Goal: Transaction & Acquisition: Purchase product/service

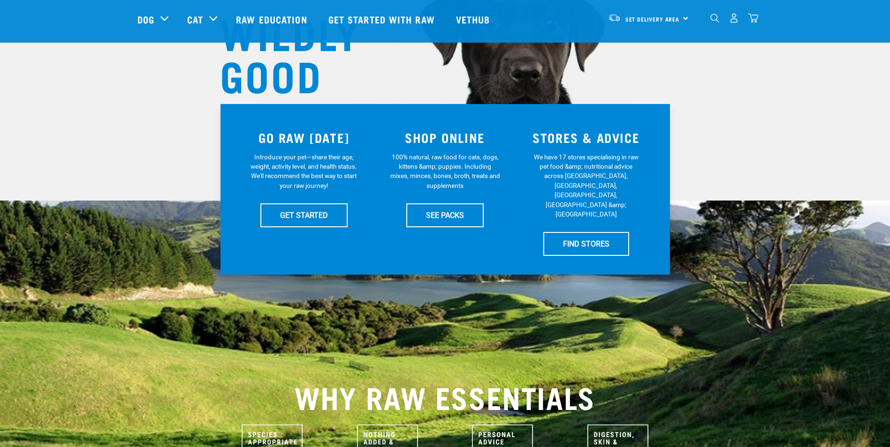
scroll to position [141, 0]
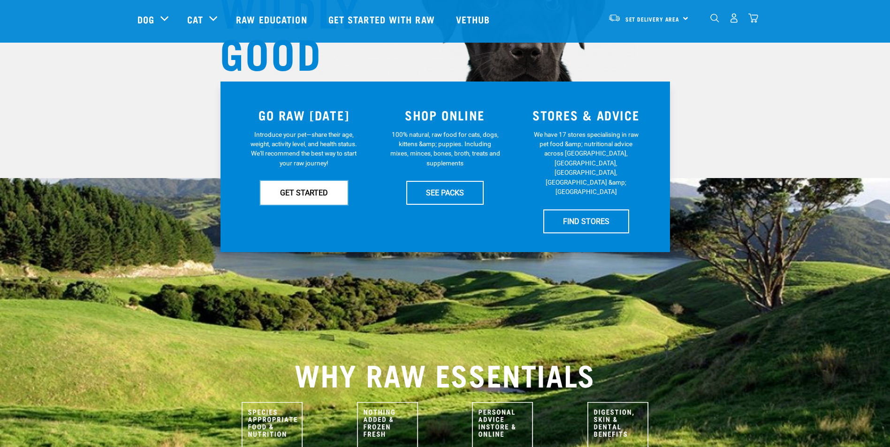
click at [315, 190] on link "GET STARTED" at bounding box center [303, 192] width 87 height 23
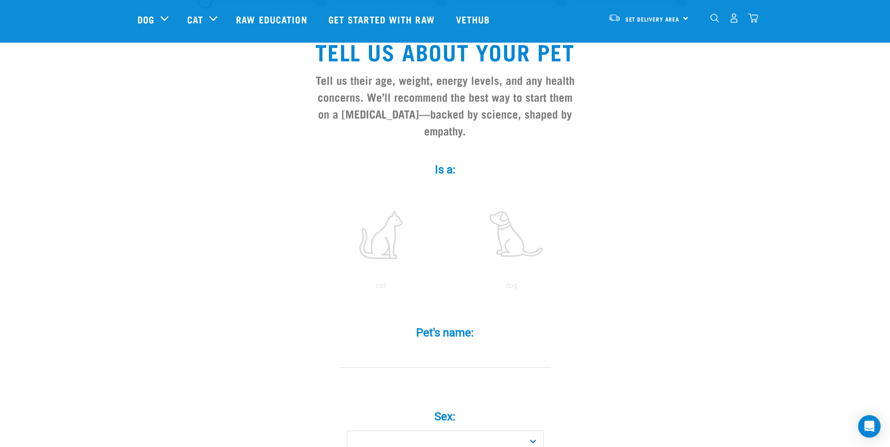
scroll to position [141, 0]
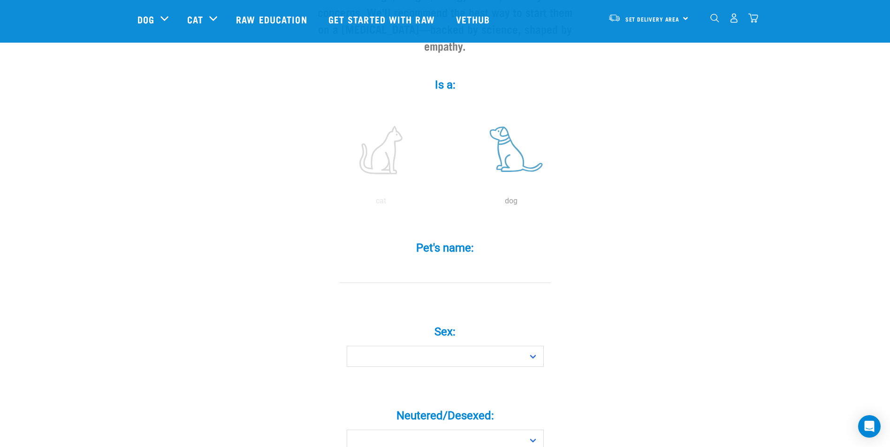
click at [514, 141] on label at bounding box center [511, 150] width 127 height 80
click at [446, 204] on input "radio" at bounding box center [446, 204] width 0 height 0
click at [444, 262] on input "Pet's name: *" at bounding box center [444, 272] width 211 height 21
type input "Buck"
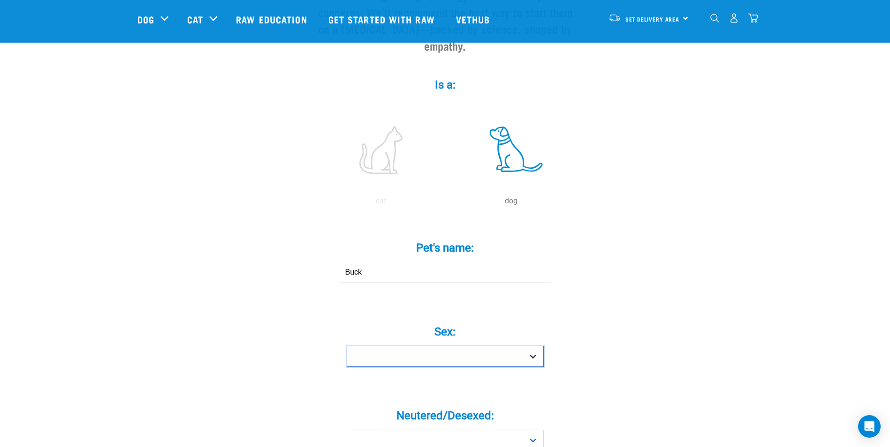
click at [447, 346] on select "Boy Girl" at bounding box center [445, 356] width 197 height 21
select select "boy"
click at [347, 346] on select "Boy Girl" at bounding box center [445, 356] width 197 height 21
click at [430, 437] on div "Neutered/Desexed: * Yes No" at bounding box center [444, 427] width 281 height 76
click at [434, 430] on select "Yes No" at bounding box center [445, 440] width 197 height 21
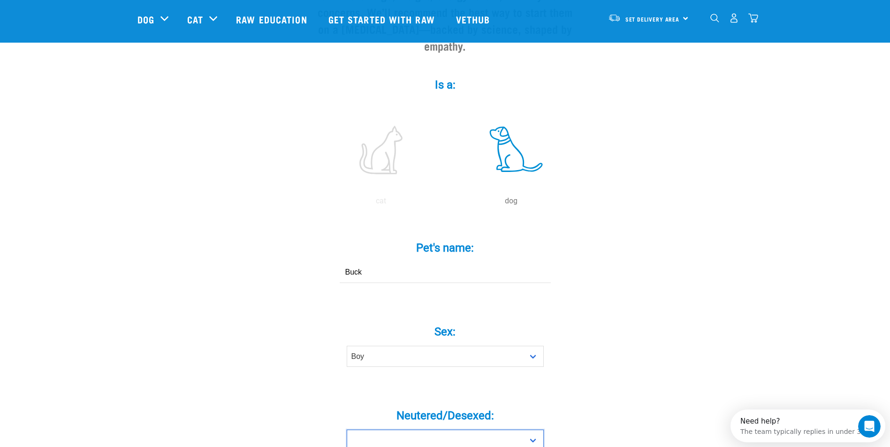
scroll to position [0, 0]
select select "yes"
click at [347, 430] on select "Yes No" at bounding box center [445, 440] width 197 height 21
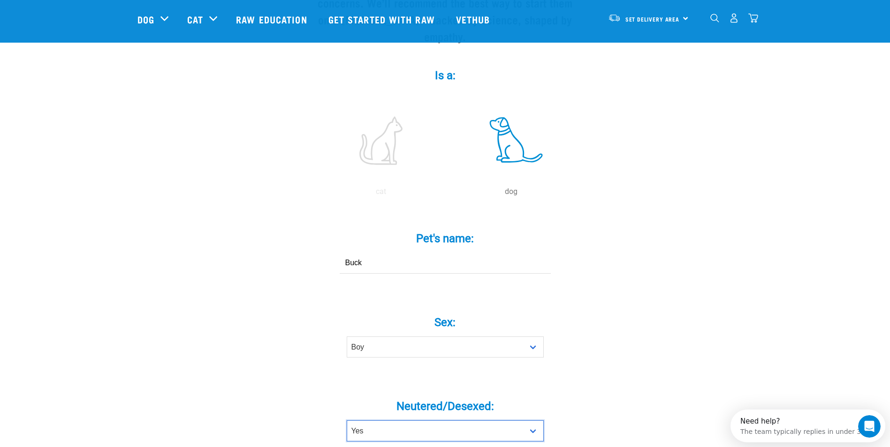
scroll to position [328, 0]
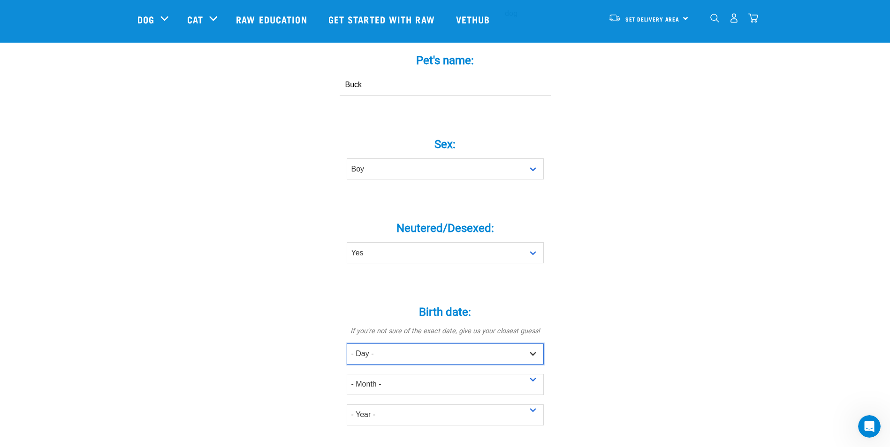
click at [389, 344] on select "- Day - 1 2 3 4 5 6 7 8 9 10 11 12 13 14 15 16 17 18 19 20 21 22 23 24 25 26 27" at bounding box center [445, 354] width 197 height 21
select select "1"
click at [347, 344] on select "- Day - 1 2 3 4 5 6 7 8 9 10 11 12 13 14 15 16 17 18 19 20 21 22 23 24 25 26 27" at bounding box center [445, 354] width 197 height 21
click at [402, 374] on select "- Month - January February March April May June July August September October N…" at bounding box center [445, 384] width 197 height 21
select select "March"
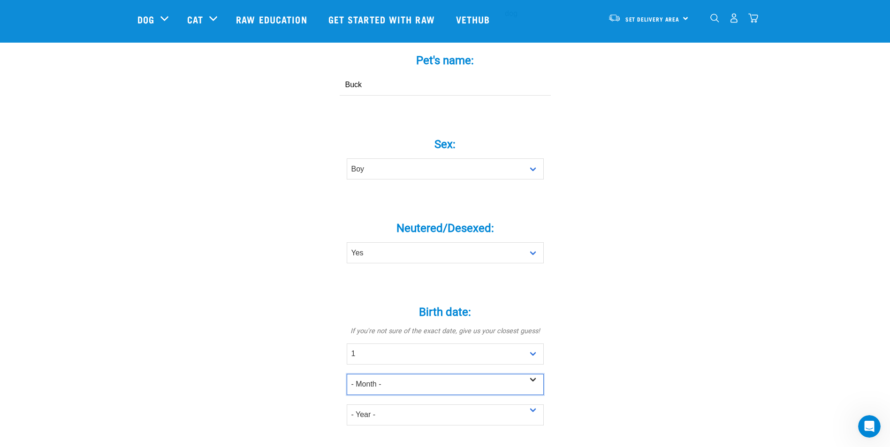
click at [347, 374] on select "- Month - January February March April May June July August September October N…" at bounding box center [445, 384] width 197 height 21
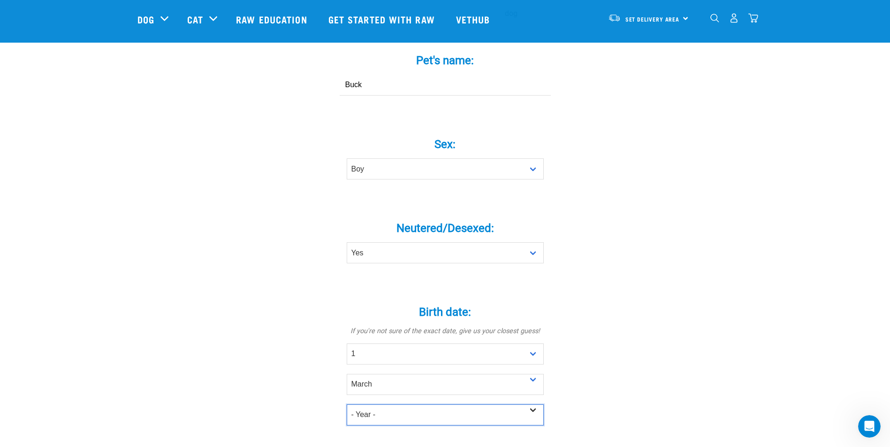
click at [407, 405] on select "- Year - 2025 2024 2023 2022 2021 2020 2019 2018 2017 2016 2015 2014 2013 2012" at bounding box center [445, 415] width 197 height 21
select select "2024"
click at [347, 405] on select "- Year - 2025 2024 2023 2022 2021 2020 2019 2018 2017 2016 2015 2014 2013 2012" at bounding box center [445, 415] width 197 height 21
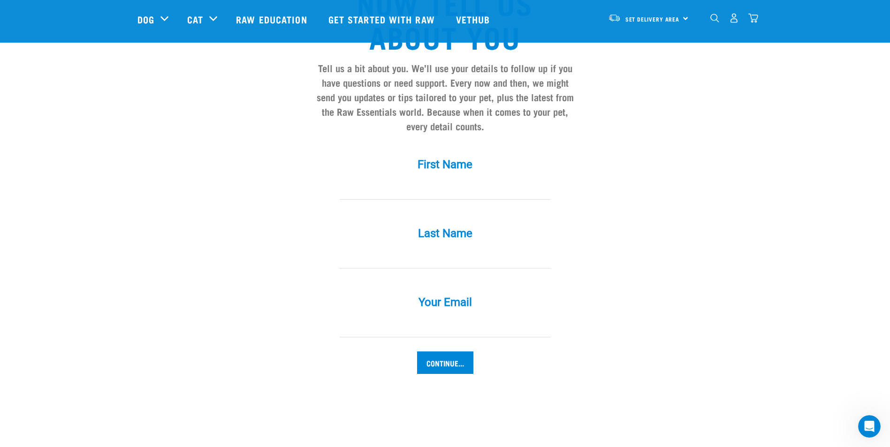
scroll to position [797, 0]
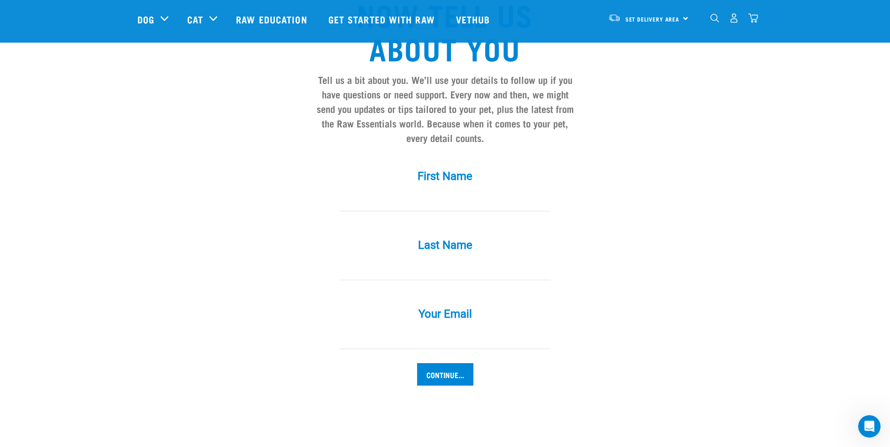
click at [422, 195] on div "First Name *" at bounding box center [444, 191] width 281 height 69
click at [423, 191] on input "First Name *" at bounding box center [444, 200] width 211 height 21
type input "Pauline"
type input "Marshall"
drag, startPoint x: 449, startPoint y: 324, endPoint x: 314, endPoint y: 333, distance: 134.9
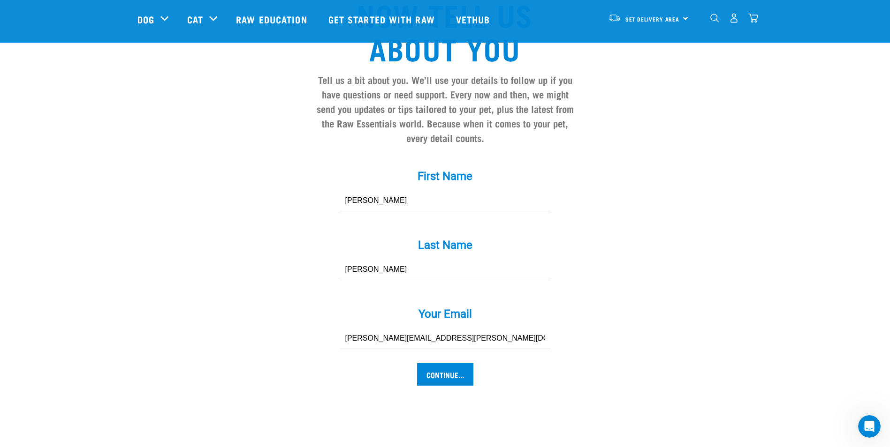
click at [314, 333] on div "Your Email * pauline.marshall@heb.co.nz" at bounding box center [444, 328] width 281 height 69
type input "paulined2004@hotmail.com"
click at [452, 363] on input "Continue..." at bounding box center [445, 374] width 56 height 23
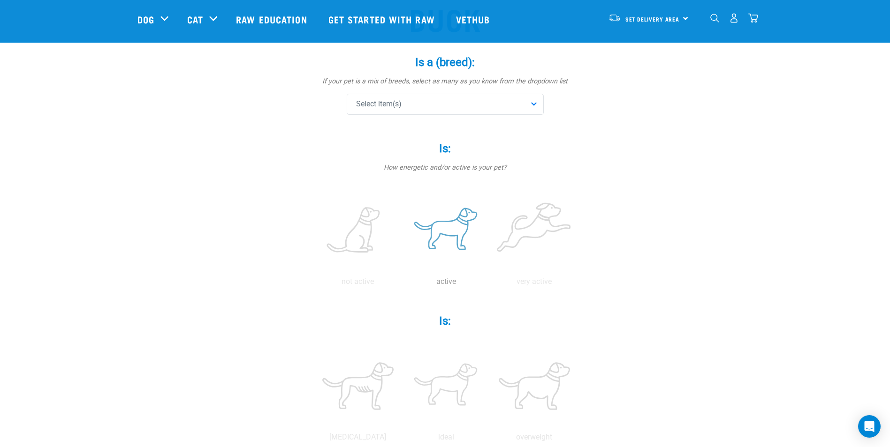
scroll to position [94, 0]
click at [450, 100] on div "Select item(s)" at bounding box center [445, 103] width 197 height 21
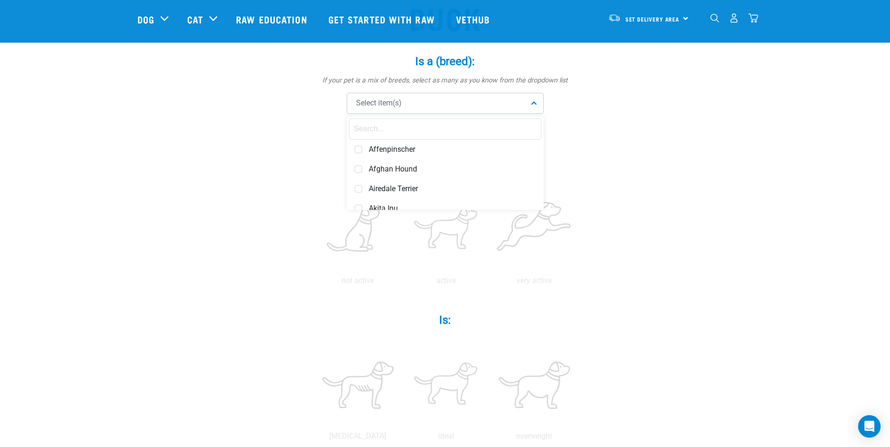
click at [430, 126] on input "text" at bounding box center [445, 129] width 192 height 21
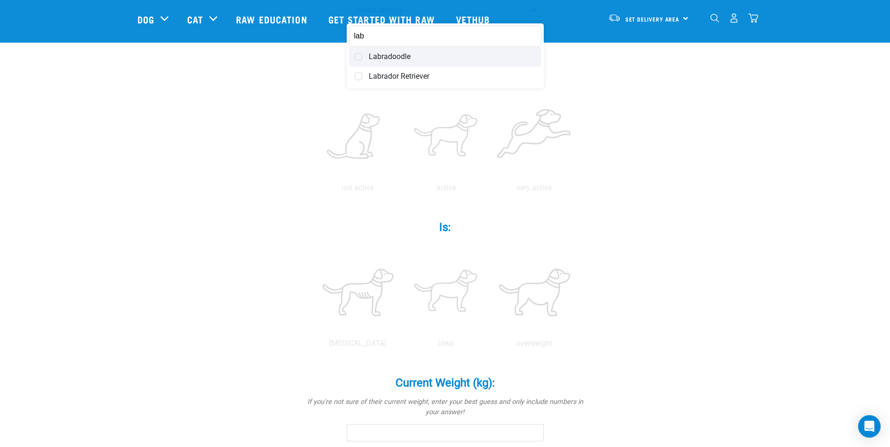
scroll to position [188, 0]
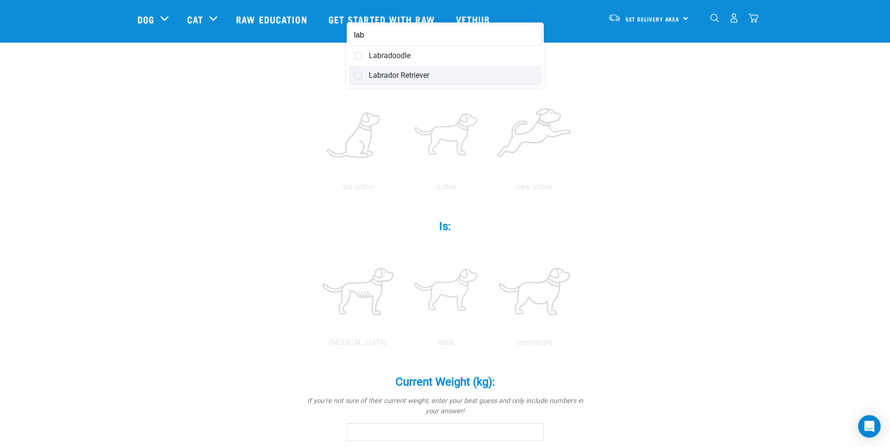
type input "lab"
click at [391, 72] on span "Labrador Retriever" at bounding box center [452, 75] width 167 height 9
click at [717, 256] on div "Buck Is a (breed): * If your pet is a mix of breeds, select as many as you know…" at bounding box center [444, 321] width 615 height 866
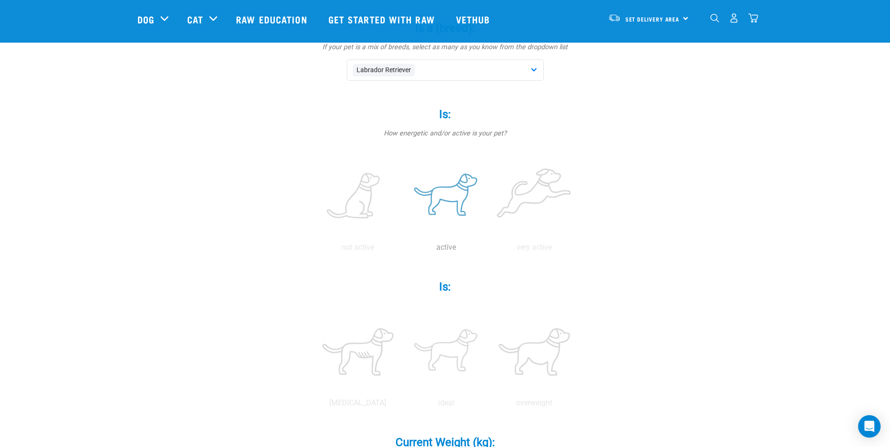
scroll to position [47, 0]
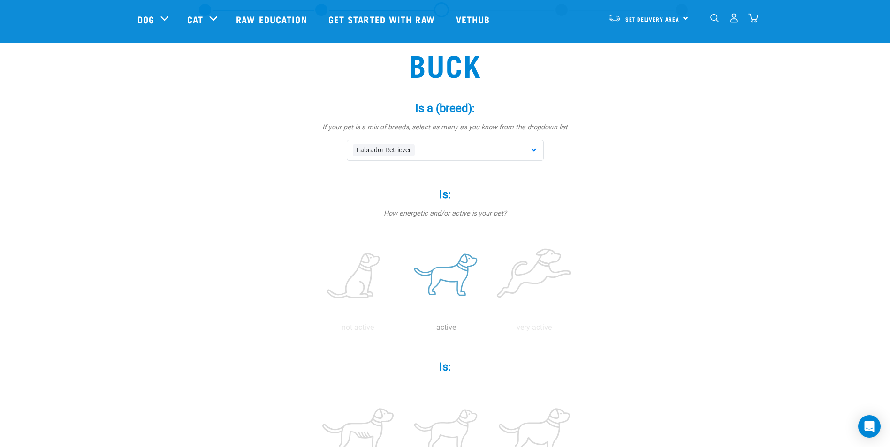
click at [447, 280] on label at bounding box center [446, 277] width 84 height 80
click at [402, 330] on input "radio" at bounding box center [402, 330] width 0 height 0
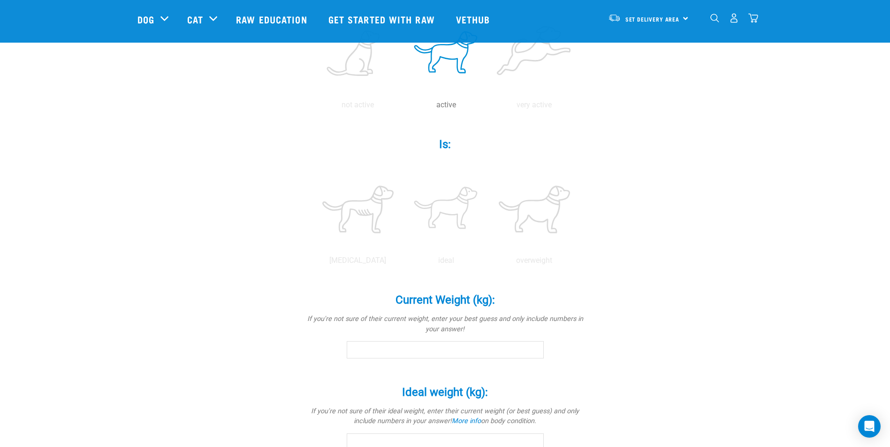
scroll to position [281, 0]
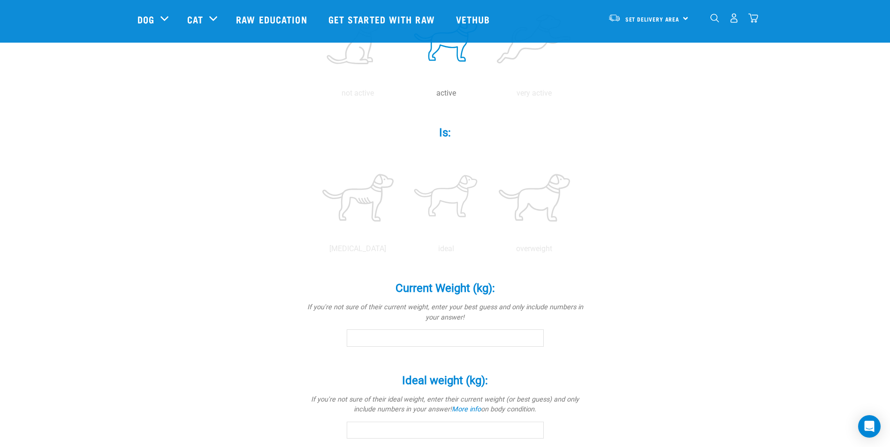
click at [422, 343] on input "Current Weight (kg): *" at bounding box center [445, 338] width 197 height 17
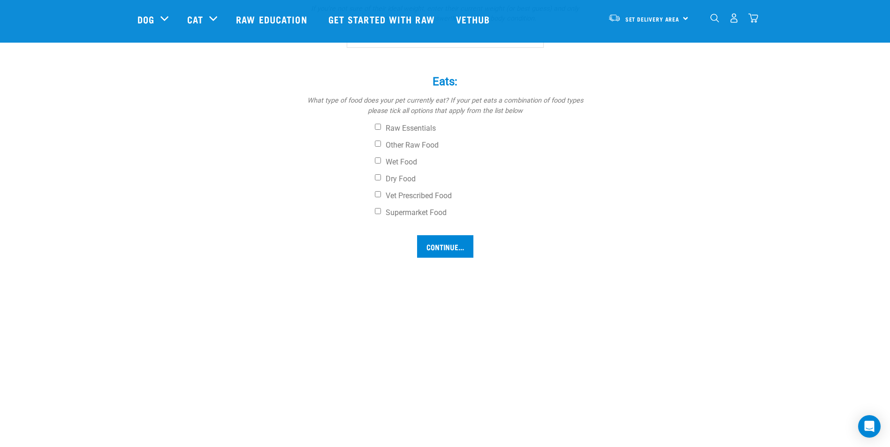
scroll to position [532, 0]
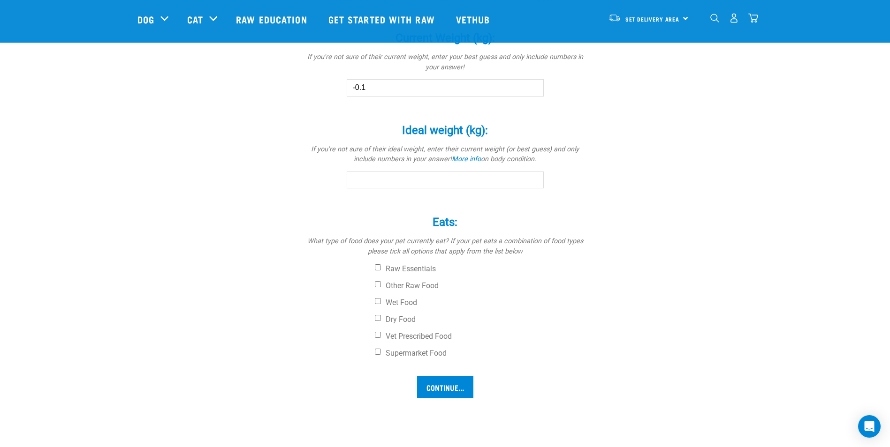
click at [385, 181] on input "Ideal weight (kg): *" at bounding box center [445, 180] width 197 height 17
drag, startPoint x: 366, startPoint y: 86, endPoint x: 296, endPoint y: 97, distance: 70.3
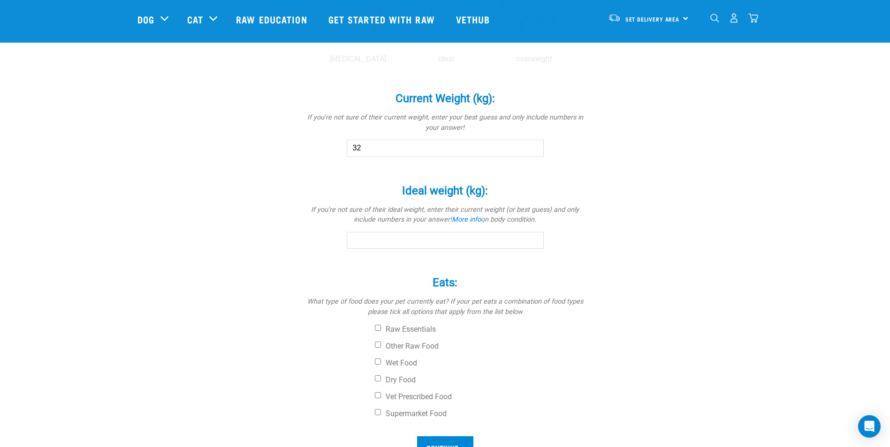
scroll to position [438, 0]
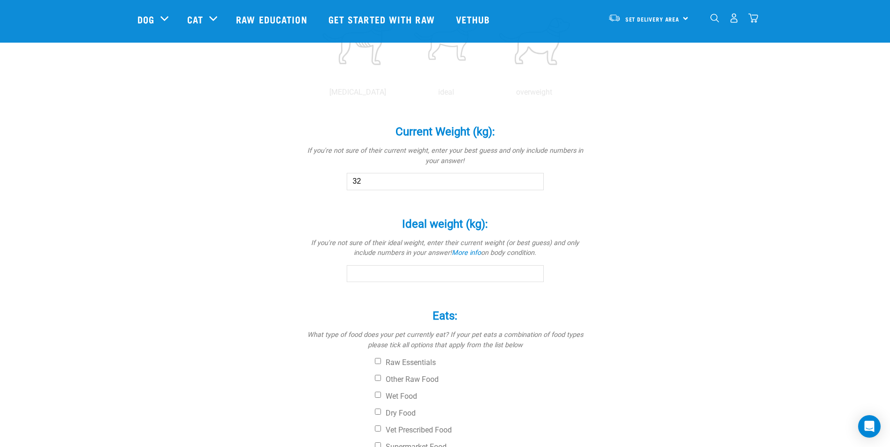
type input "32"
click at [400, 272] on input "Ideal weight (kg): *" at bounding box center [445, 273] width 197 height 17
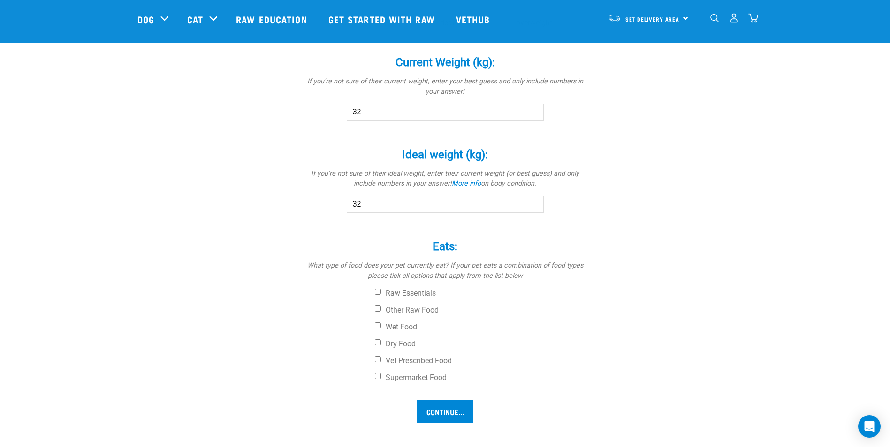
scroll to position [579, 0]
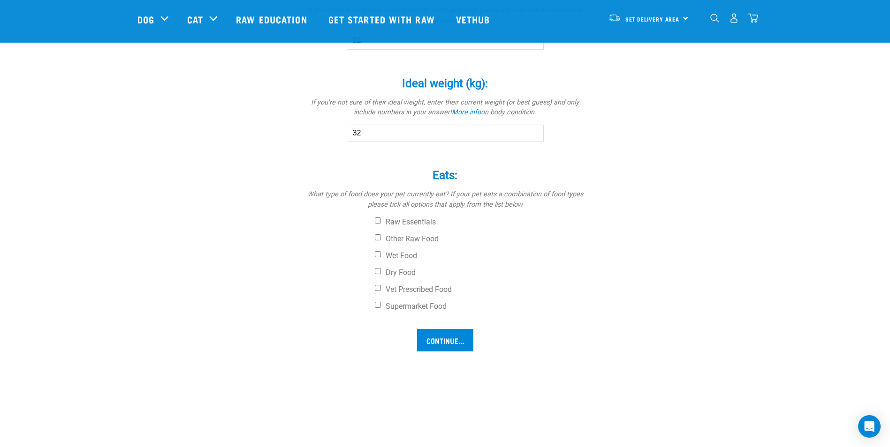
type input "32"
click at [372, 220] on div "Raw Essentials Other Raw Food Wet Food Dry Food Vet Prescribed Food Supermarket…" at bounding box center [444, 265] width 281 height 94
click at [377, 222] on input "Raw Essentials" at bounding box center [378, 221] width 6 height 6
checkbox input "true"
click at [375, 237] on input "Other Raw Food" at bounding box center [378, 237] width 6 height 6
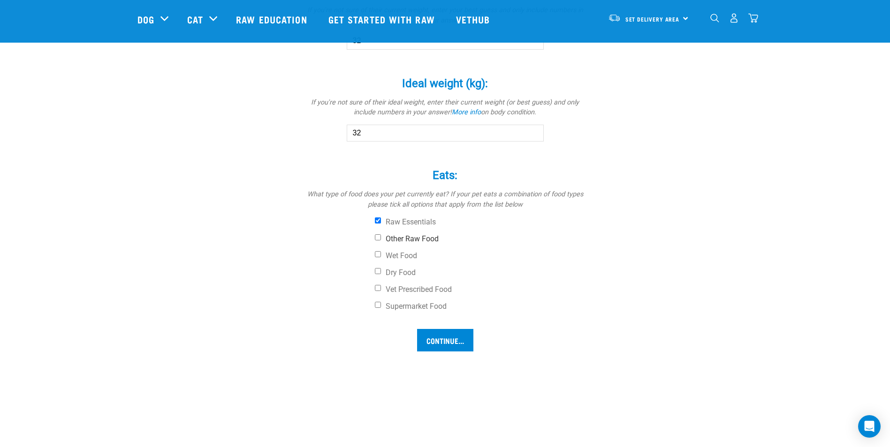
checkbox input "true"
click at [375, 258] on label "Wet Food" at bounding box center [480, 255] width 211 height 9
click at [375, 257] on input "Wet Food" at bounding box center [378, 254] width 6 height 6
checkbox input "true"
click at [442, 338] on input "Continue..." at bounding box center [445, 340] width 56 height 23
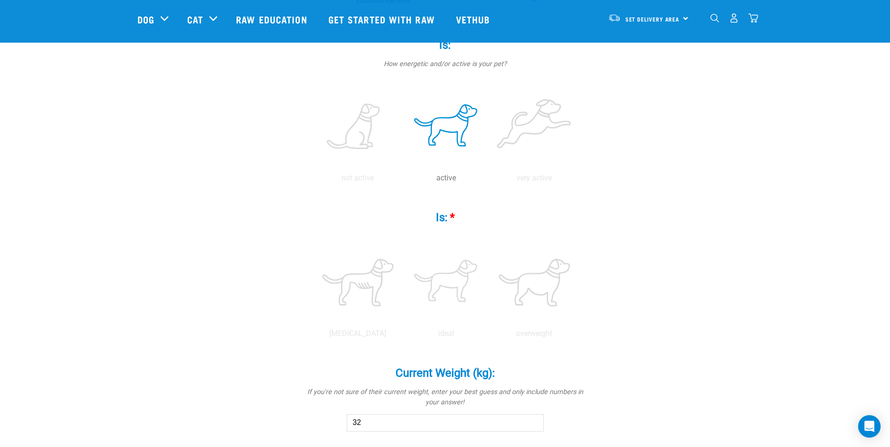
scroll to position [195, 0]
click at [445, 282] on label at bounding box center [446, 284] width 84 height 80
click at [402, 338] on input "radio" at bounding box center [402, 338] width 0 height 0
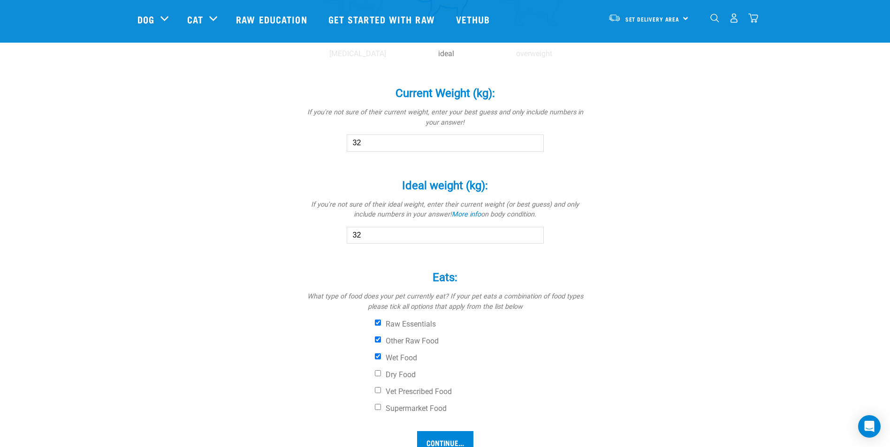
scroll to position [617, 0]
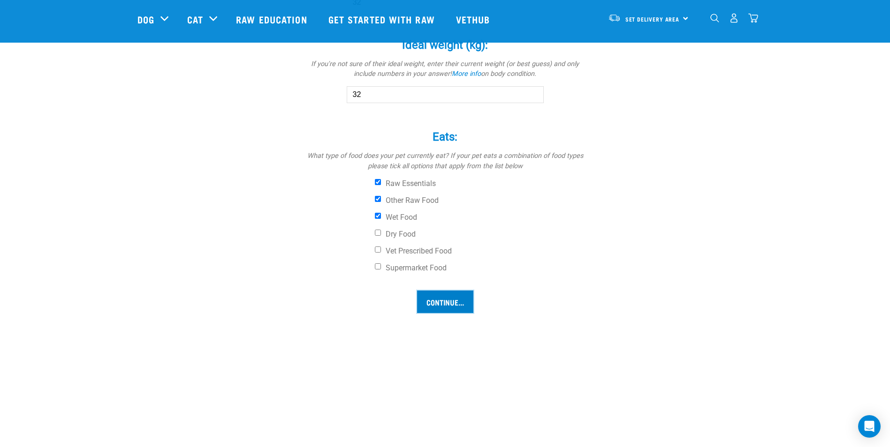
click at [435, 300] on input "Continue..." at bounding box center [445, 302] width 56 height 23
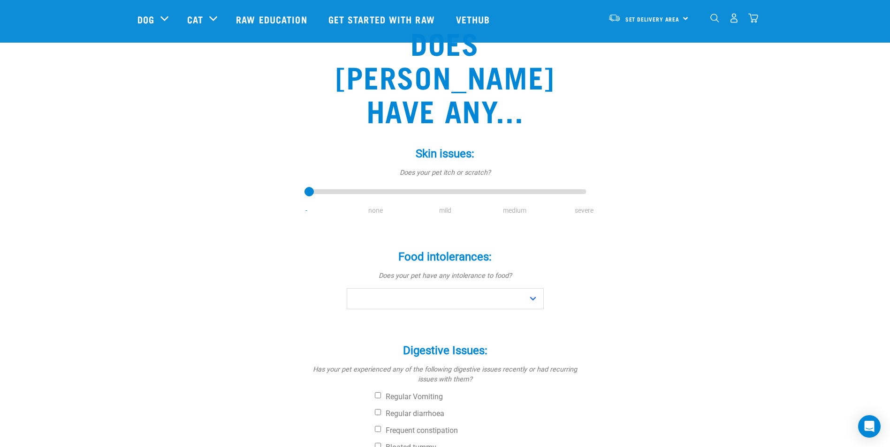
scroll to position [141, 0]
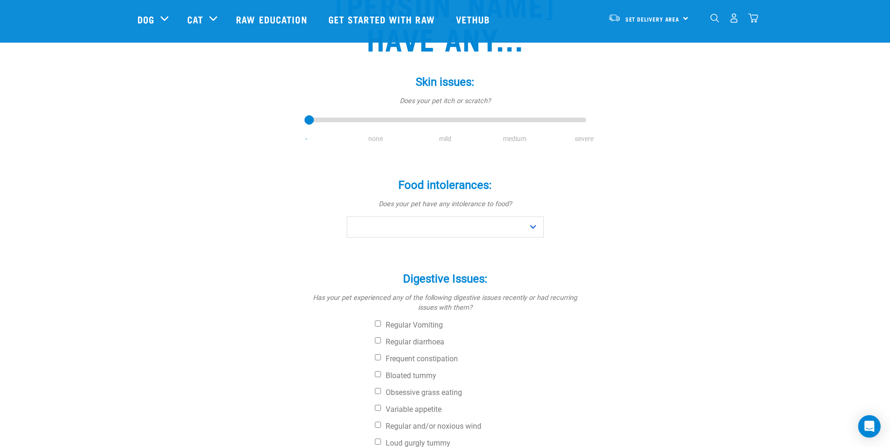
click at [369, 134] on li "none" at bounding box center [375, 139] width 69 height 10
type input "1"
click at [375, 114] on input "range" at bounding box center [444, 120] width 281 height 13
click at [438, 217] on select "No Yes" at bounding box center [445, 227] width 197 height 21
select select "no"
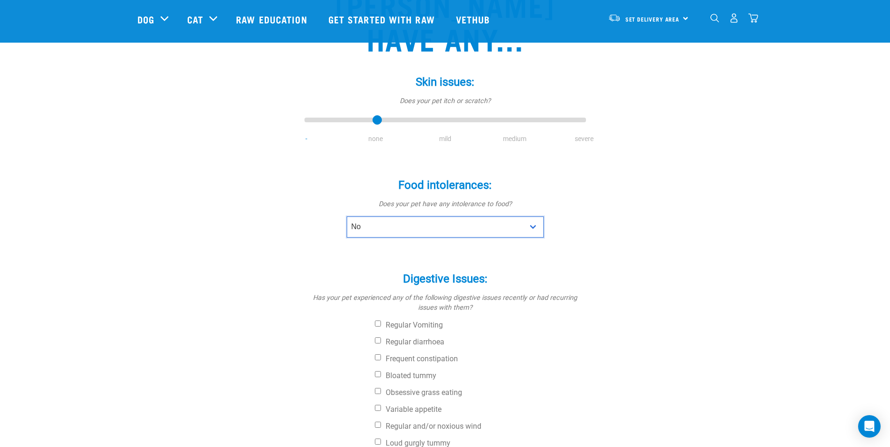
click at [347, 217] on select "No Yes" at bounding box center [445, 227] width 197 height 21
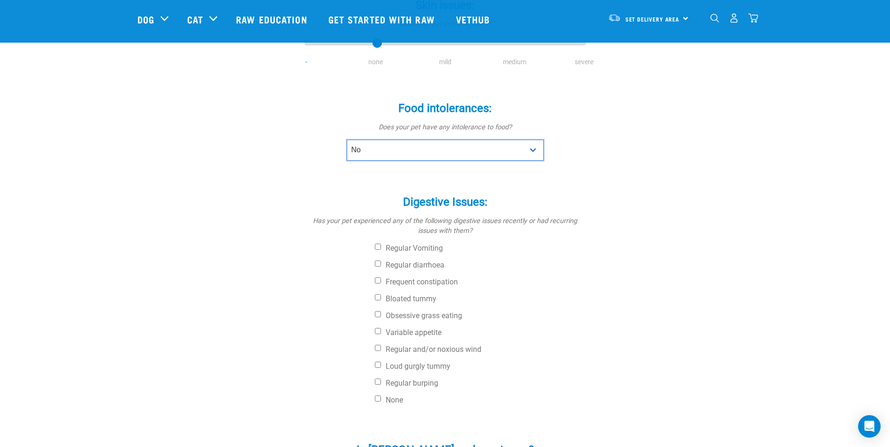
scroll to position [375, 0]
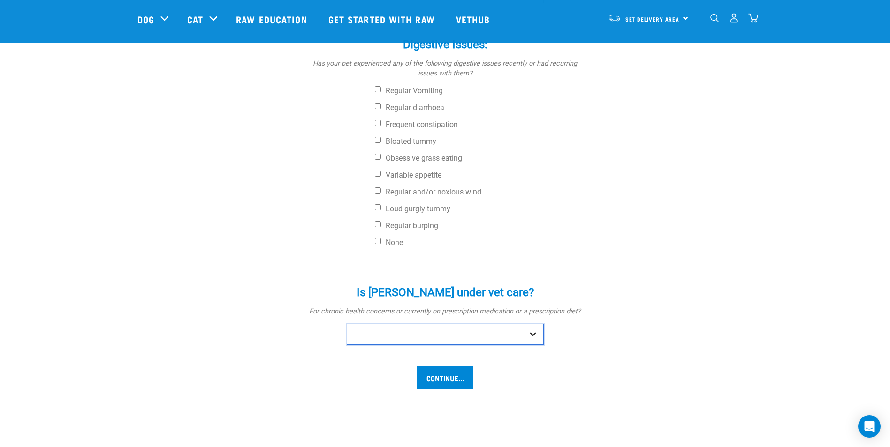
click at [401, 324] on select "No Yes" at bounding box center [445, 334] width 197 height 21
select select "no"
click at [347, 324] on select "No Yes" at bounding box center [445, 334] width 197 height 21
click at [454, 367] on input "Continue..." at bounding box center [445, 378] width 56 height 23
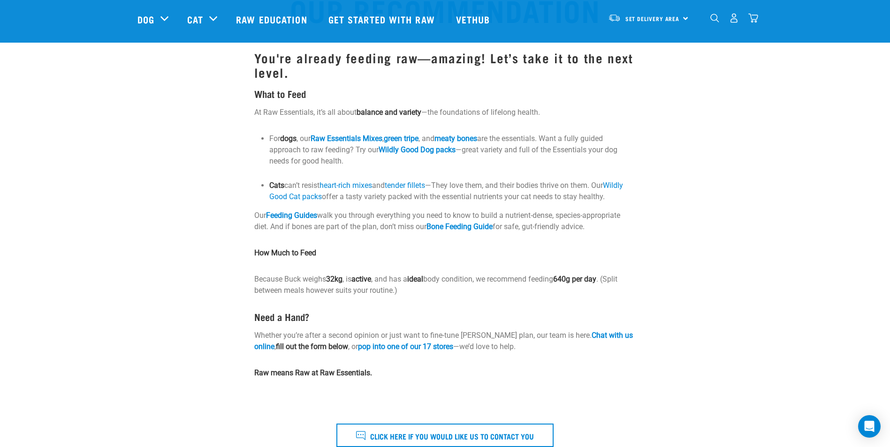
scroll to position [94, 0]
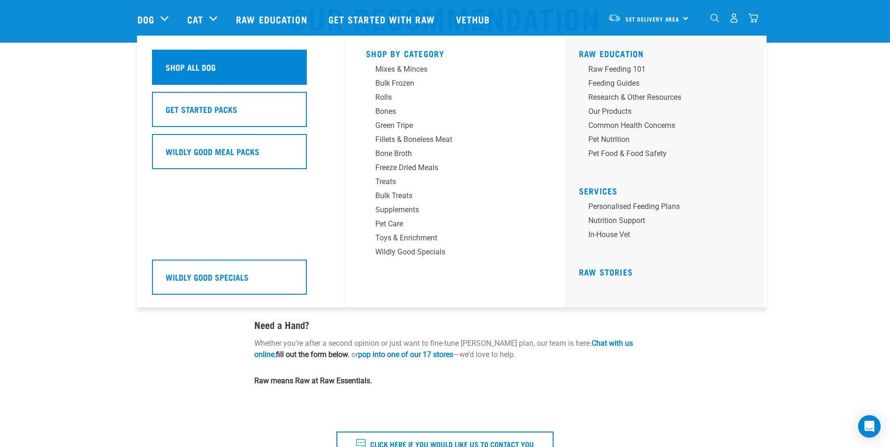
click at [188, 67] on h5 "Shop All Dog" at bounding box center [191, 67] width 50 height 12
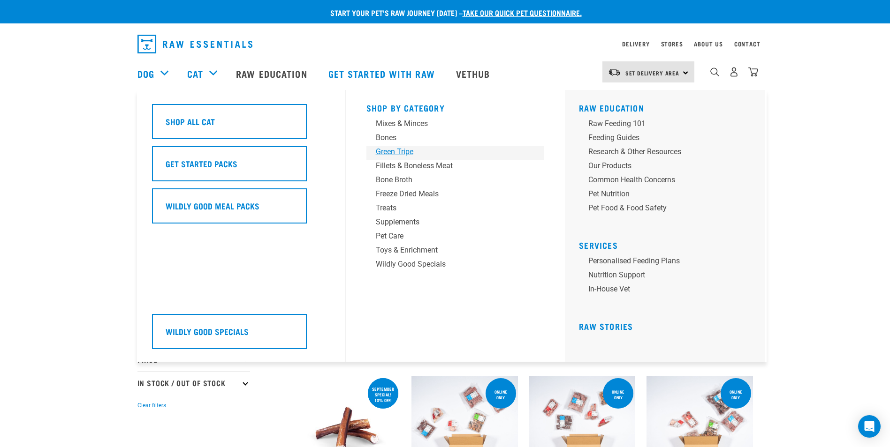
click at [395, 153] on div "Green Tripe" at bounding box center [449, 151] width 146 height 11
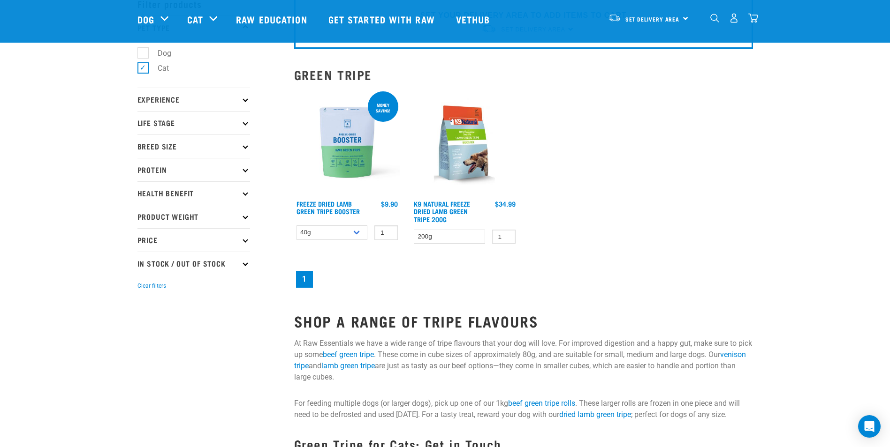
scroll to position [47, 0]
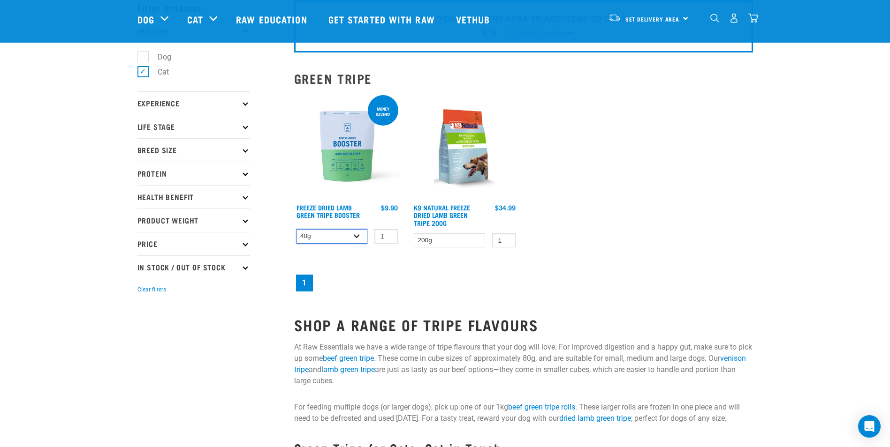
click at [354, 240] on select "40g 200g" at bounding box center [331, 236] width 71 height 15
click at [333, 270] on div "Money saving! Freeze Dried Lamb Green Tripe Booster 1 0 100" at bounding box center [523, 194] width 470 height 212
click at [347, 232] on select "40g 200g" at bounding box center [331, 236] width 71 height 15
select select "348055"
click at [296, 229] on select "40g 200g" at bounding box center [331, 236] width 71 height 15
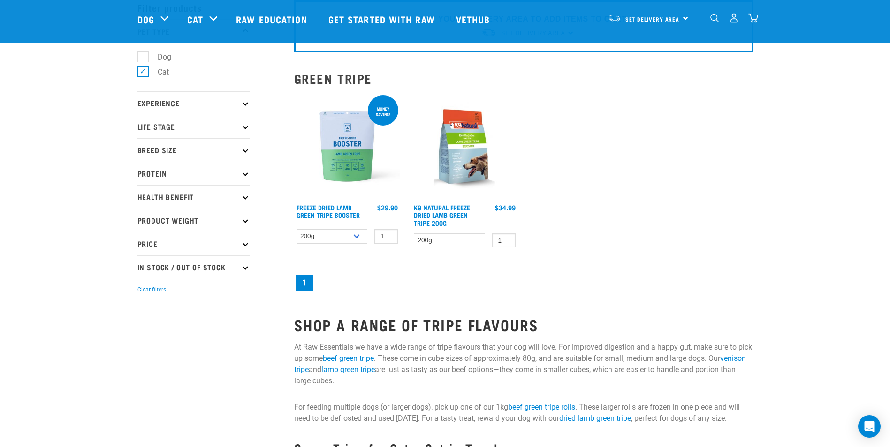
click at [351, 157] on img at bounding box center [347, 146] width 106 height 106
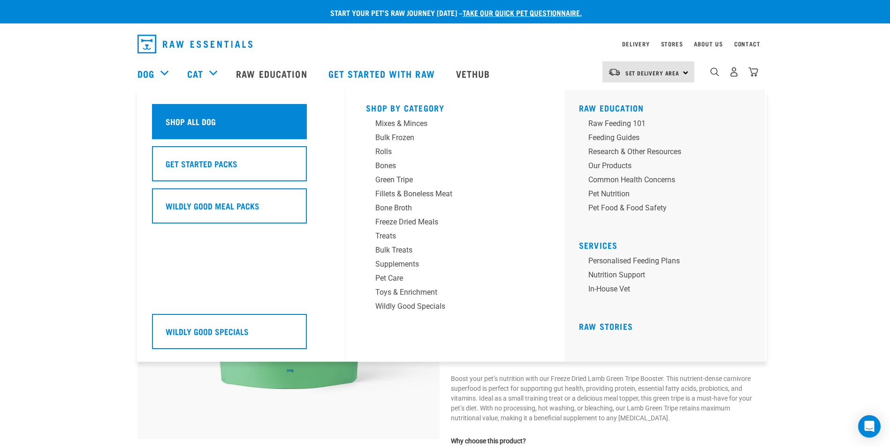
click at [180, 117] on h5 "Shop All Dog" at bounding box center [191, 121] width 50 height 12
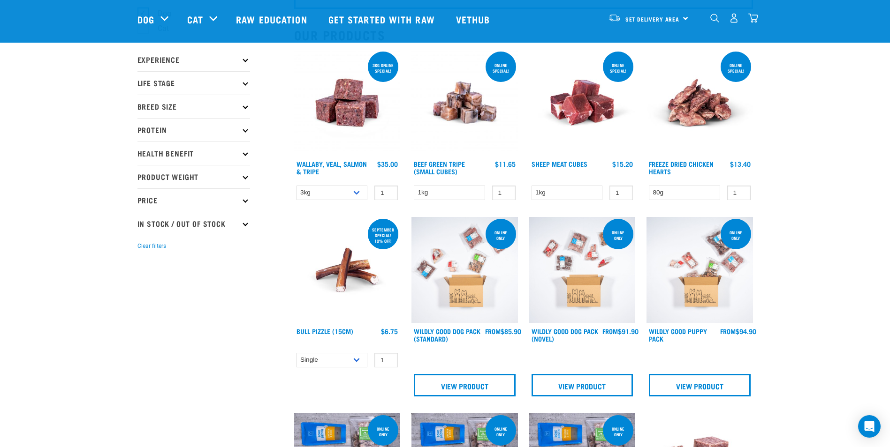
scroll to position [94, 0]
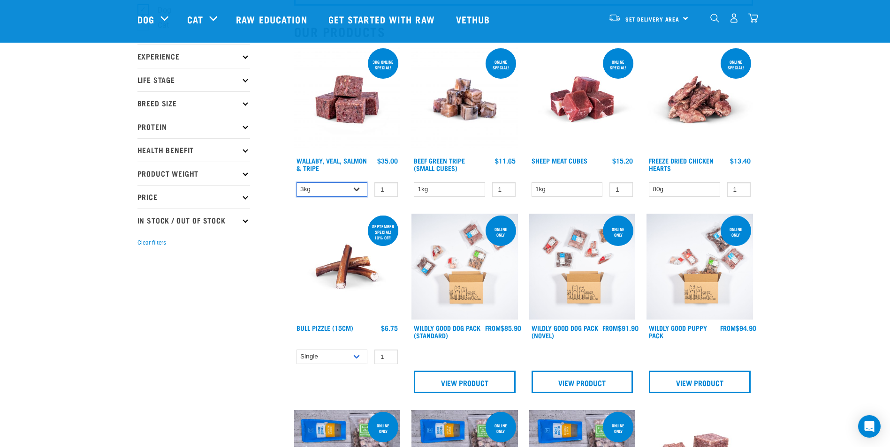
click at [324, 191] on select "3kg 1kg" at bounding box center [331, 189] width 71 height 15
click at [296, 182] on select "3kg 1kg" at bounding box center [331, 189] width 71 height 15
click at [475, 194] on select "1kg" at bounding box center [449, 189] width 71 height 15
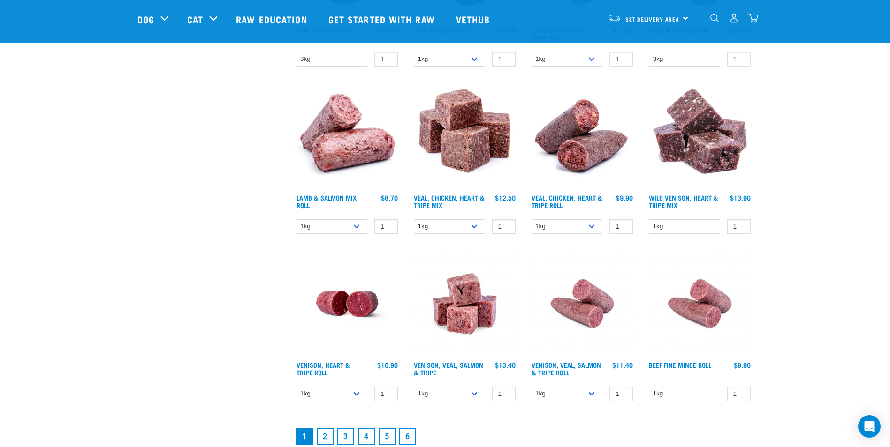
scroll to position [1125, 0]
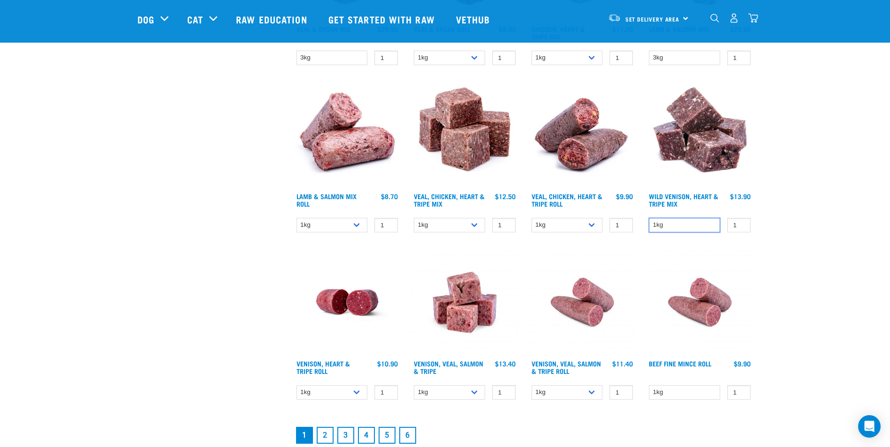
click at [684, 222] on select "1kg" at bounding box center [683, 225] width 71 height 15
click at [744, 224] on input "1" at bounding box center [738, 225] width 23 height 15
click at [742, 222] on input "2" at bounding box center [738, 225] width 23 height 15
click at [742, 222] on input "3" at bounding box center [738, 225] width 23 height 15
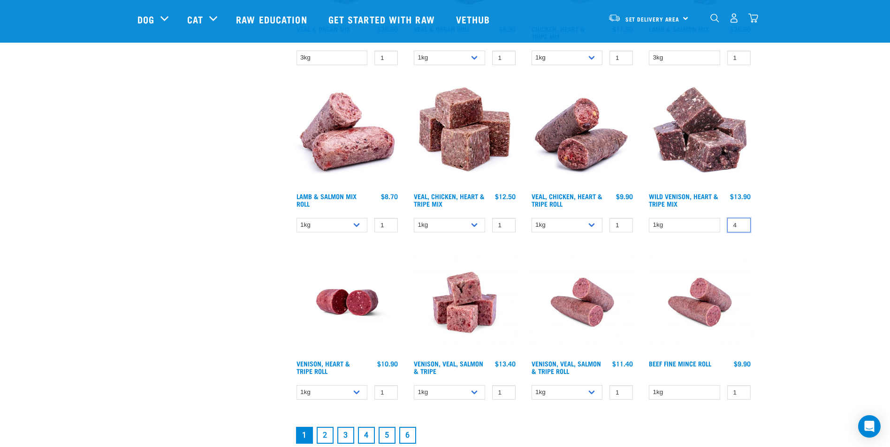
click at [742, 222] on input "4" at bounding box center [738, 225] width 23 height 15
click at [742, 222] on input "5" at bounding box center [738, 225] width 23 height 15
click at [742, 222] on input "6" at bounding box center [738, 225] width 23 height 15
click at [742, 222] on input "7" at bounding box center [738, 225] width 23 height 15
click at [742, 222] on input "8" at bounding box center [738, 225] width 23 height 15
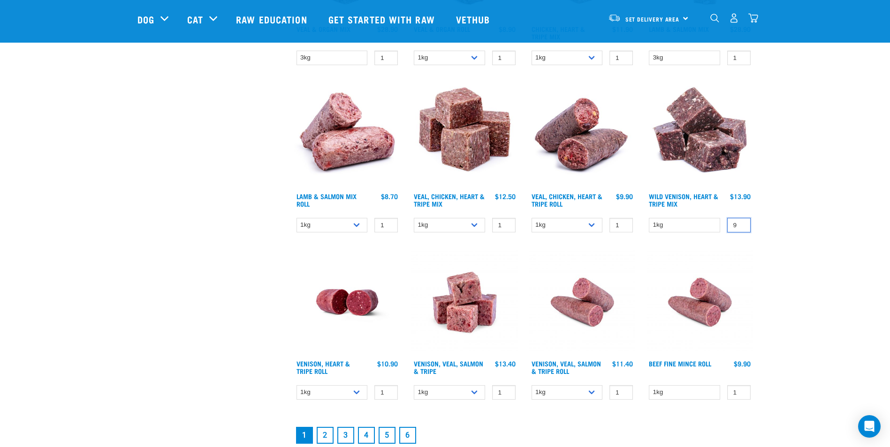
type input "9"
click at [742, 222] on input "9" at bounding box center [738, 225] width 23 height 15
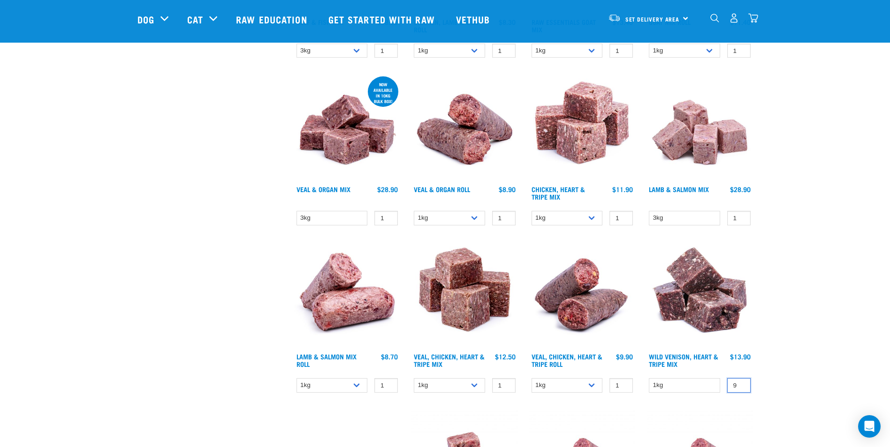
scroll to position [938, 0]
